Goal: Transaction & Acquisition: Purchase product/service

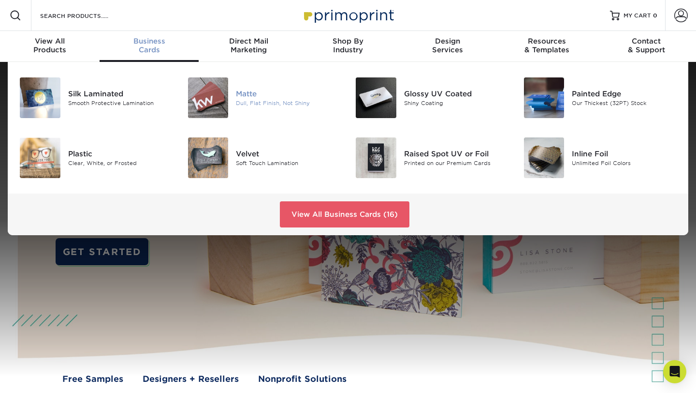
click at [197, 102] on img at bounding box center [208, 97] width 41 height 41
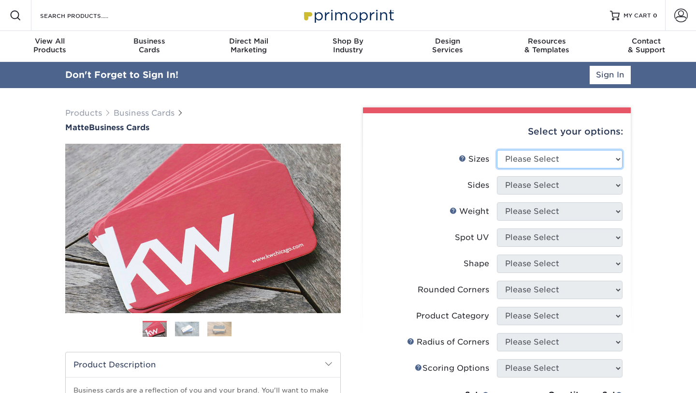
click at [611, 158] on select "Please Select 1.5" x 3.5" - Mini 1.75" x 3.5" - Mini 2" x 2" - Square 2" x 3" -…" at bounding box center [560, 159] width 126 height 18
select select "2.00x3.50"
click at [497, 150] on select "Please Select 1.5" x 3.5" - Mini 1.75" x 3.5" - Mini 2" x 2" - Square 2" x 3" -…" at bounding box center [560, 159] width 126 height 18
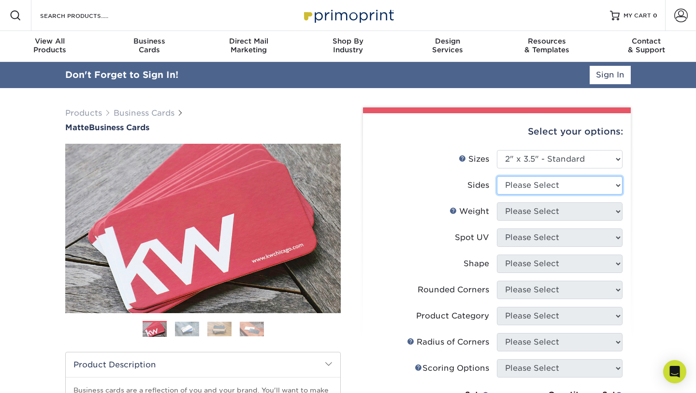
click at [591, 186] on select "Please Select Print Both Sides Print Front Only" at bounding box center [560, 185] width 126 height 18
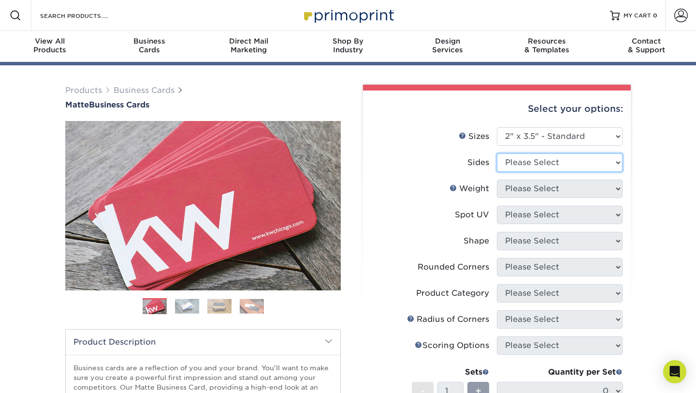
select select "13abbda7-1d64-4f25-8bb2-c179b224825d"
click at [497, 153] on select "Please Select Print Both Sides Print Front Only" at bounding box center [560, 162] width 126 height 18
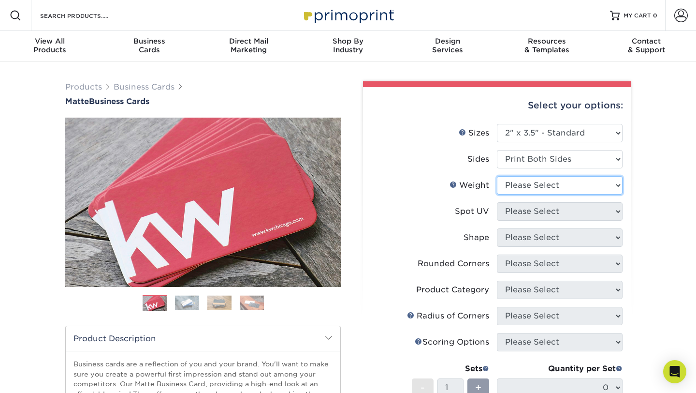
click at [580, 187] on select "Please Select 16PT 14PT" at bounding box center [560, 185] width 126 height 18
select select "14PT"
click at [497, 176] on select "Please Select 16PT 14PT" at bounding box center [560, 185] width 126 height 18
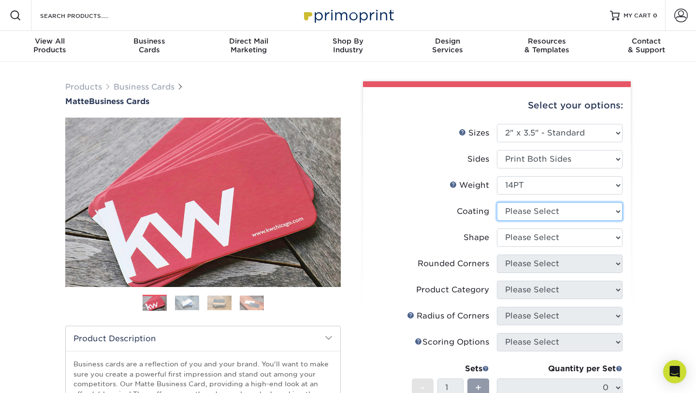
click at [568, 213] on select at bounding box center [560, 211] width 126 height 18
select select "121bb7b5-3b4d-429f-bd8d-bbf80e953313"
click at [497, 202] on select at bounding box center [560, 211] width 126 height 18
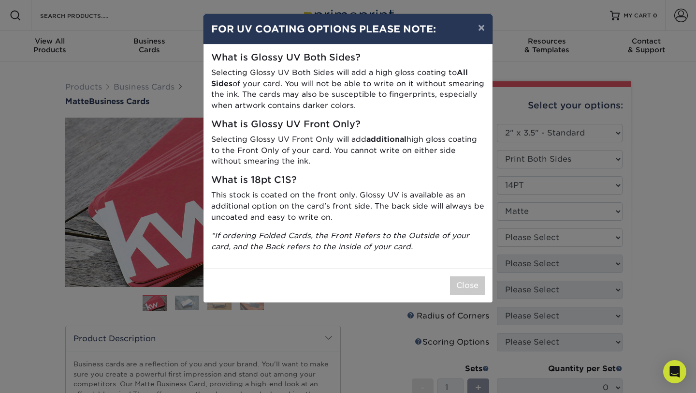
click at [488, 276] on div "Close" at bounding box center [348, 285] width 289 height 34
click at [478, 27] on button "×" at bounding box center [481, 27] width 22 height 27
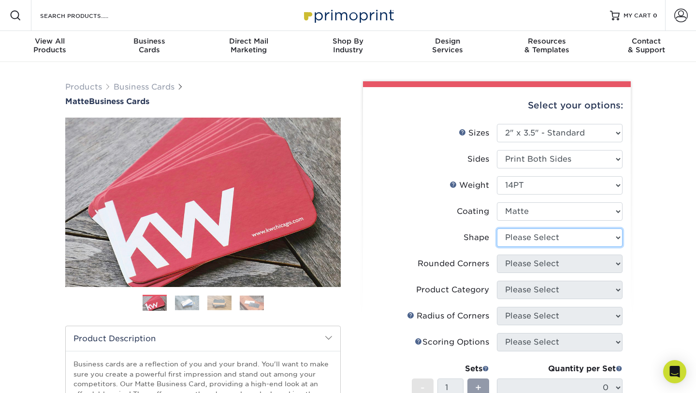
click at [524, 239] on select "Please Select Standard" at bounding box center [560, 237] width 126 height 18
select select "standard"
click at [497, 228] on select "Please Select Standard" at bounding box center [560, 237] width 126 height 18
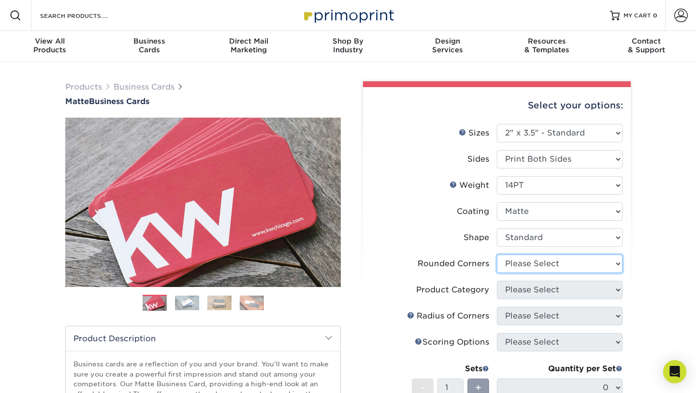
click at [526, 267] on select "Please Select Yes - Round 2 Corners Yes - Round 4 Corners No" at bounding box center [560, 263] width 126 height 18
select select "0"
click at [497, 254] on select "Please Select Yes - Round 2 Corners Yes - Round 4 Corners No" at bounding box center [560, 263] width 126 height 18
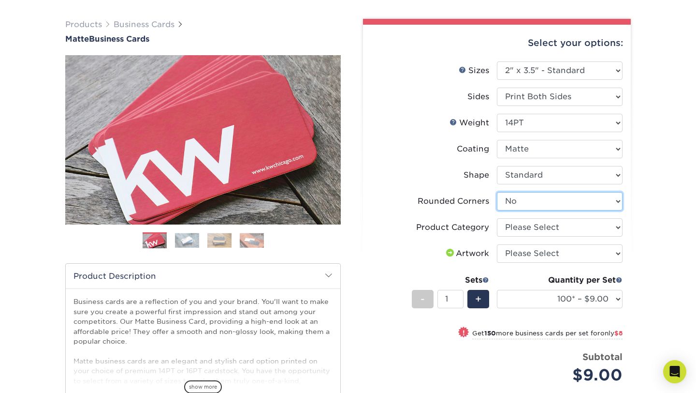
scroll to position [67, 0]
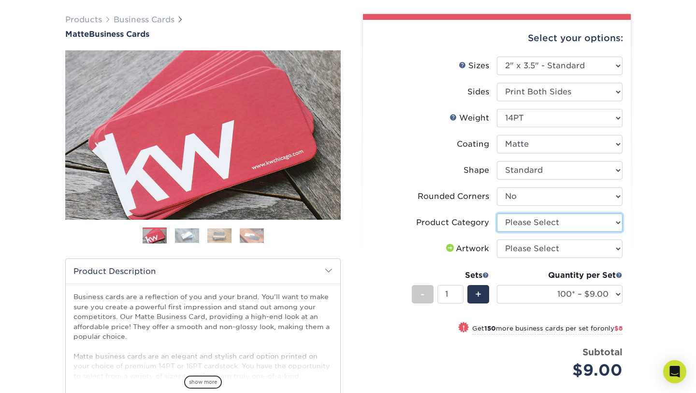
click at [555, 224] on select "Please Select Business Cards" at bounding box center [560, 222] width 126 height 18
select select "3b5148f1-0588-4f88-a218-97bcfdce65c1"
click at [497, 213] on select "Please Select Business Cards" at bounding box center [560, 222] width 126 height 18
click at [556, 246] on select "Please Select I will upload files I need a design - $100" at bounding box center [560, 248] width 126 height 18
select select "upload"
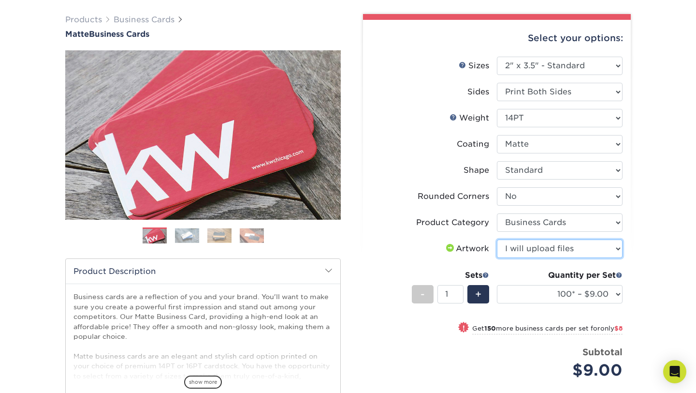
click at [497, 239] on select "Please Select I will upload files I need a design - $100" at bounding box center [560, 248] width 126 height 18
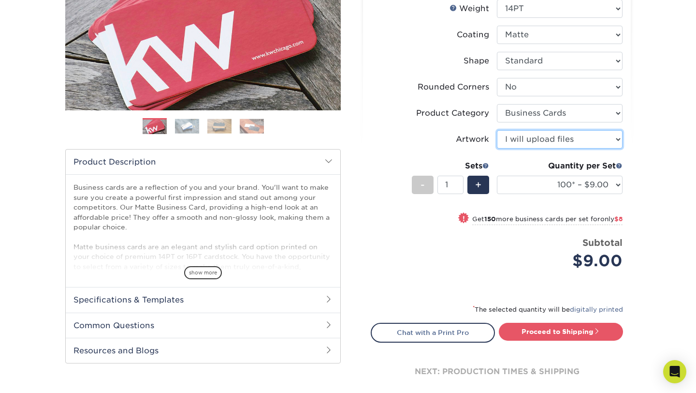
scroll to position [196, 0]
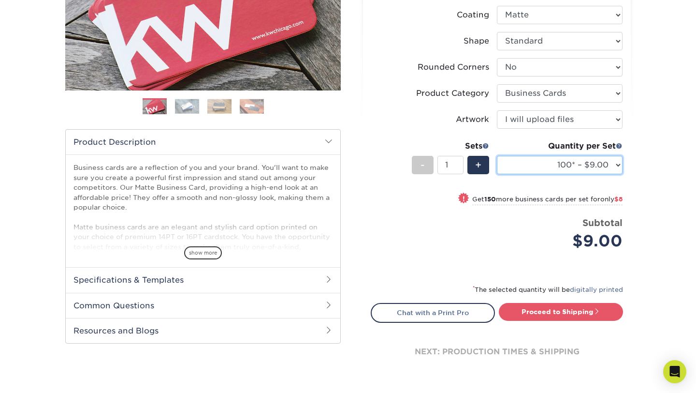
click at [592, 169] on select "100* – $9.00 250* – $17.00 500 – $33.00 1000 – $42.00 2500 – $75.00 5000 – $143…" at bounding box center [560, 165] width 126 height 18
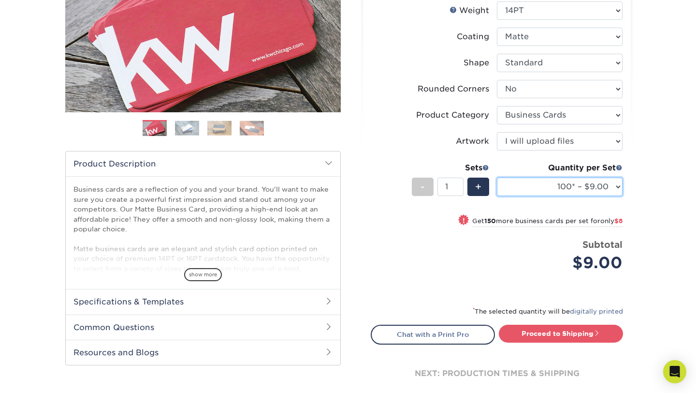
scroll to position [0, 0]
